Goal: Information Seeking & Learning: Learn about a topic

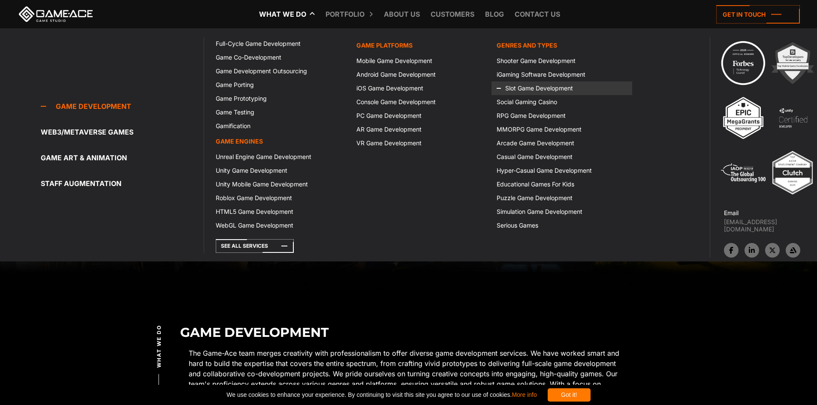
click at [523, 87] on link "Slot Game Development" at bounding box center [561, 88] width 140 height 14
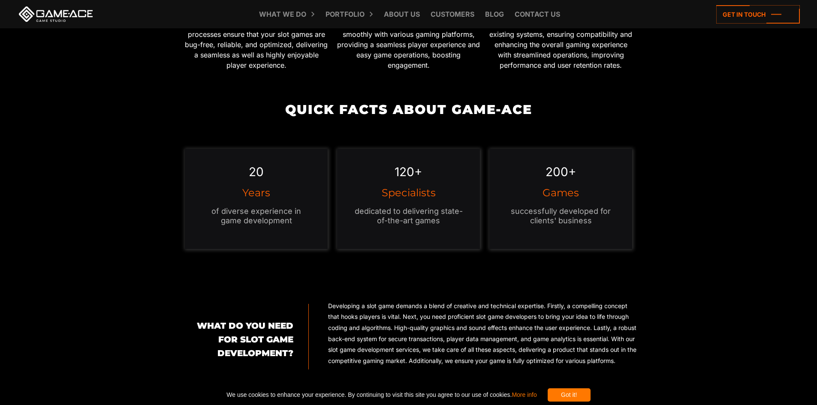
scroll to position [857, 0]
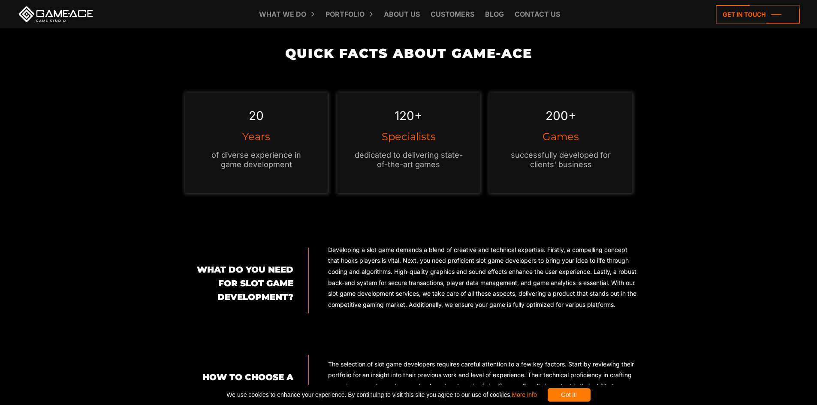
click at [590, 395] on div "Got it!" at bounding box center [568, 394] width 43 height 13
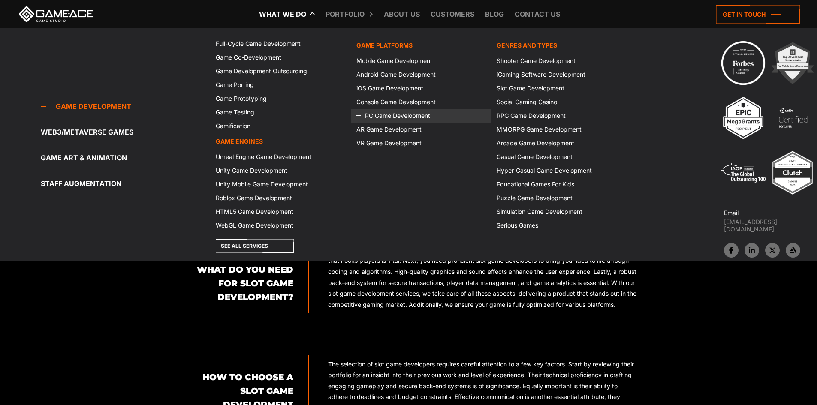
click at [378, 111] on link "PC Game Development" at bounding box center [421, 116] width 140 height 14
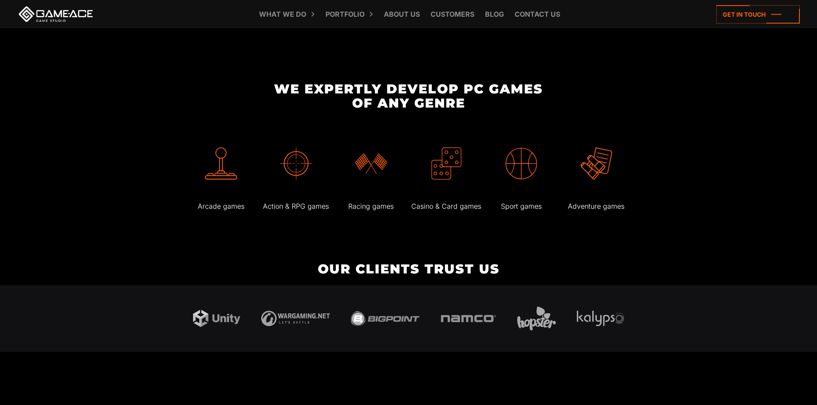
scroll to position [1501, 0]
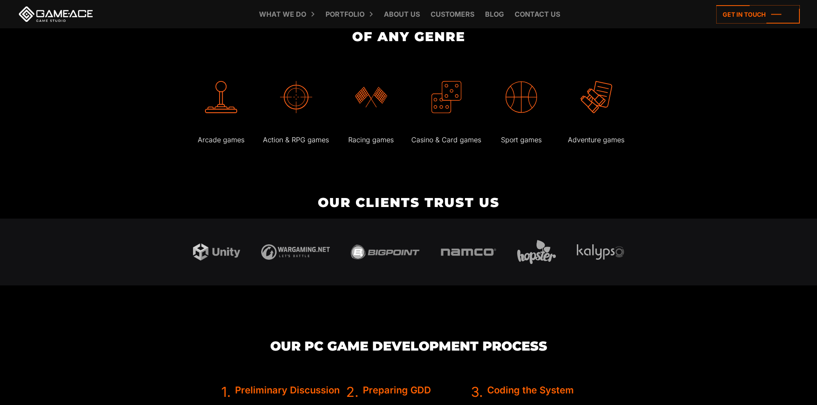
click at [225, 245] on img at bounding box center [216, 253] width 47 height 18
click at [225, 244] on img at bounding box center [216, 253] width 47 height 18
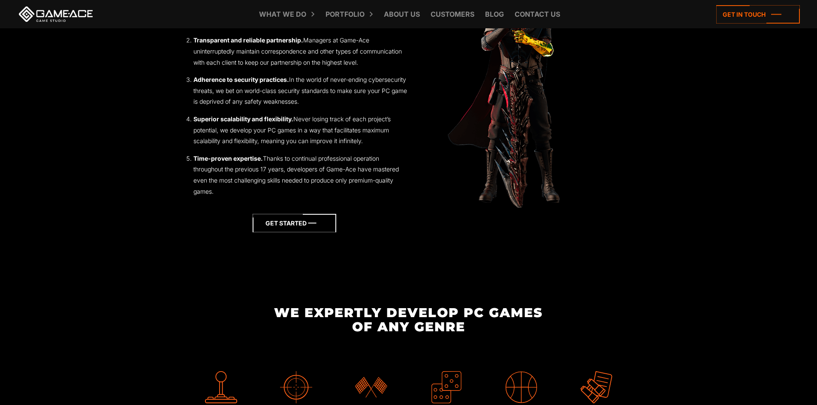
scroll to position [1200, 0]
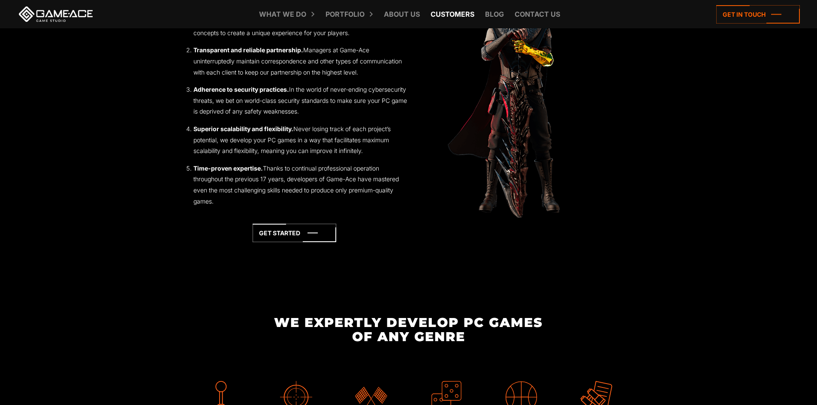
click at [452, 10] on link "Customers" at bounding box center [452, 14] width 52 height 28
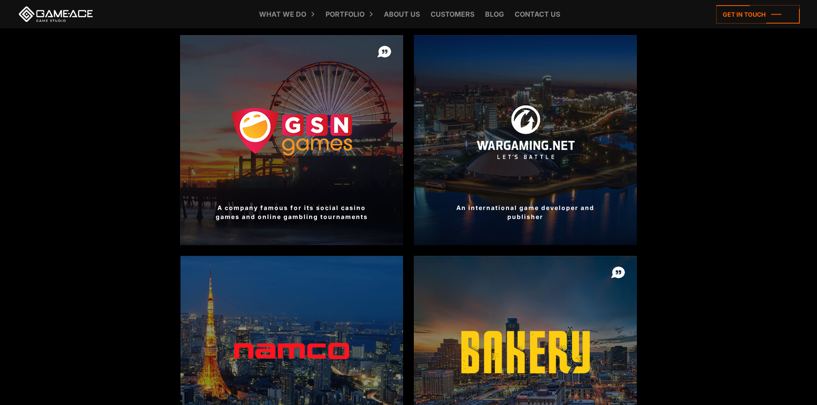
scroll to position [514, 0]
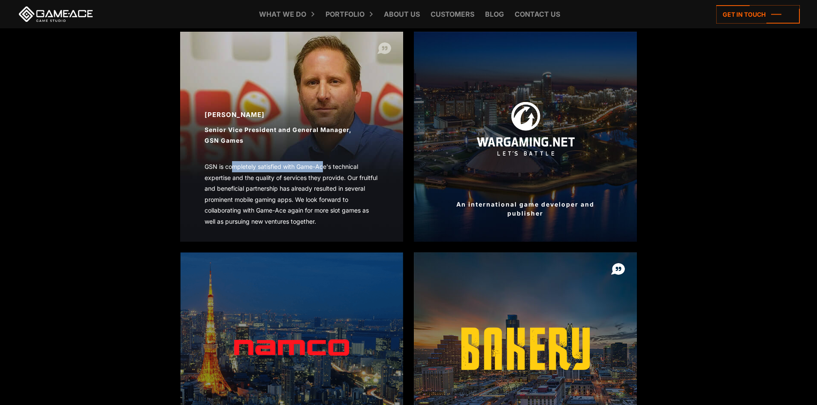
drag, startPoint x: 324, startPoint y: 154, endPoint x: 208, endPoint y: 165, distance: 116.7
click at [229, 167] on div "[PERSON_NAME] Senior Vice President and General Manager, GSN Games GSN is compl…" at bounding box center [291, 168] width 223 height 117
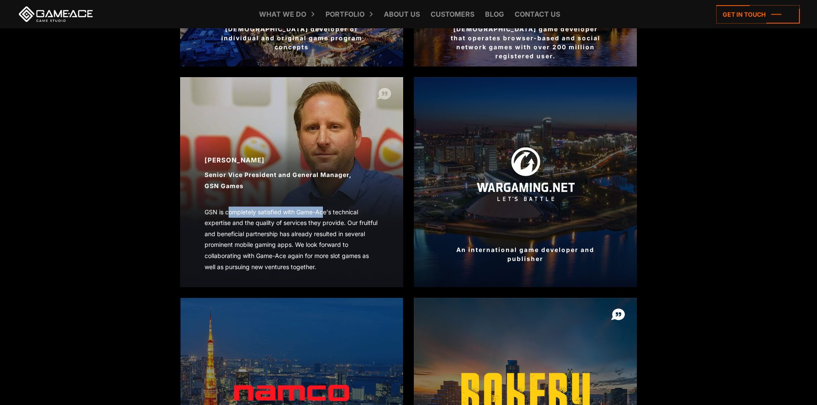
scroll to position [472, 0]
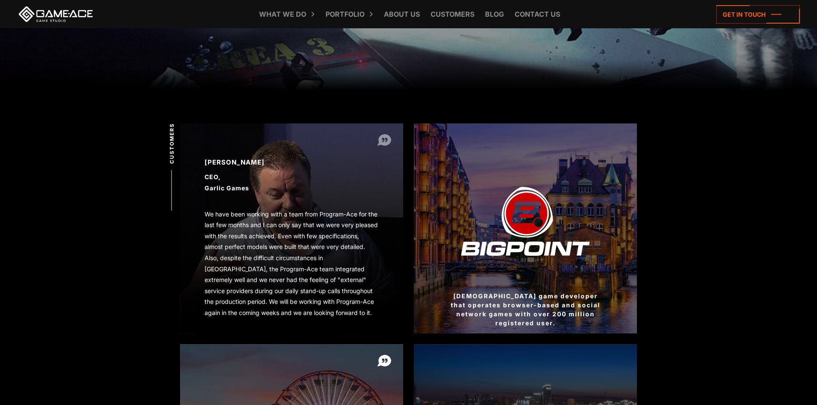
scroll to position [214, 0]
